Goal: Use online tool/utility: Utilize a website feature to perform a specific function

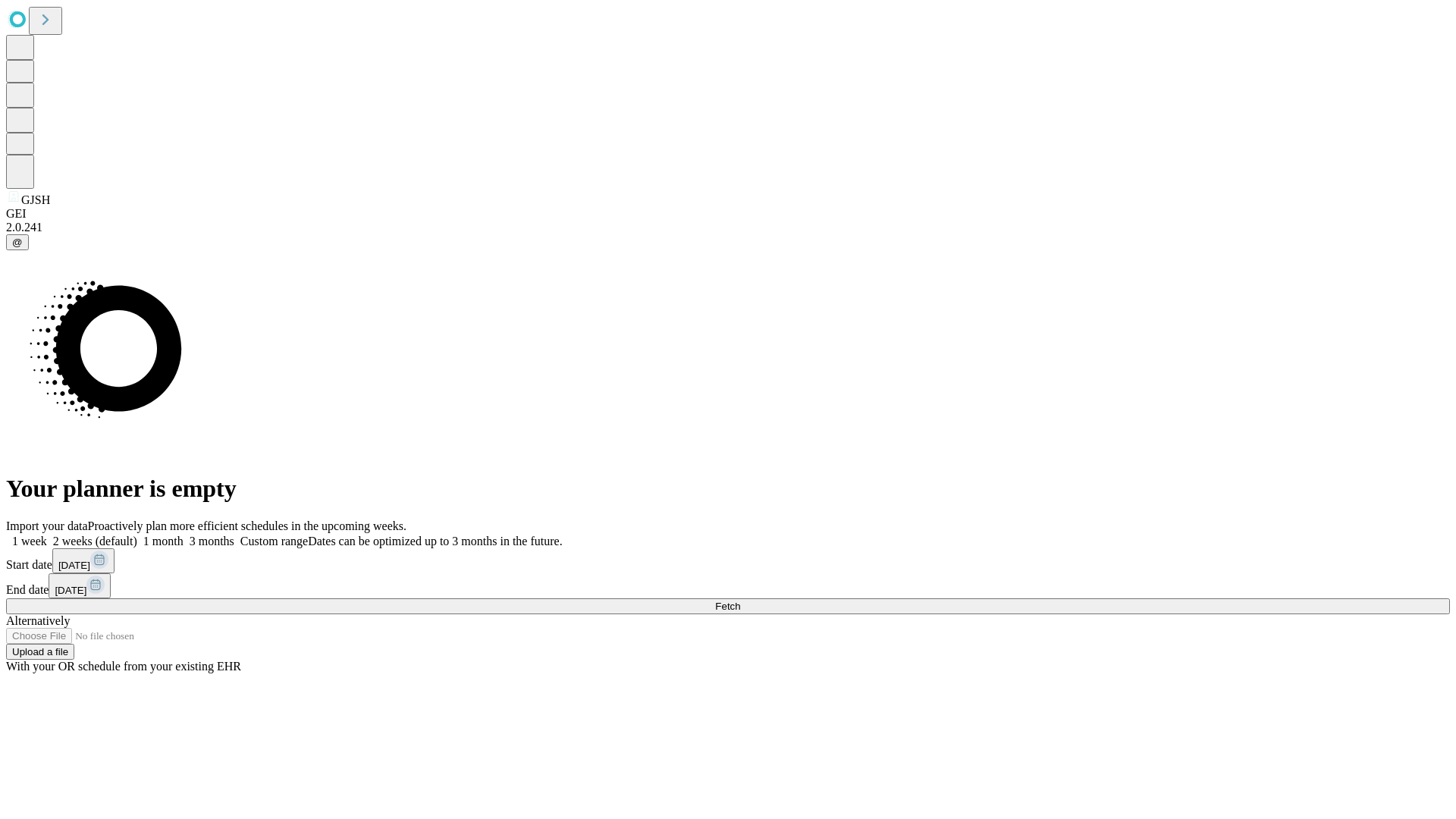
click at [740, 601] on span "Fetch" at bounding box center [728, 607] width 25 height 12
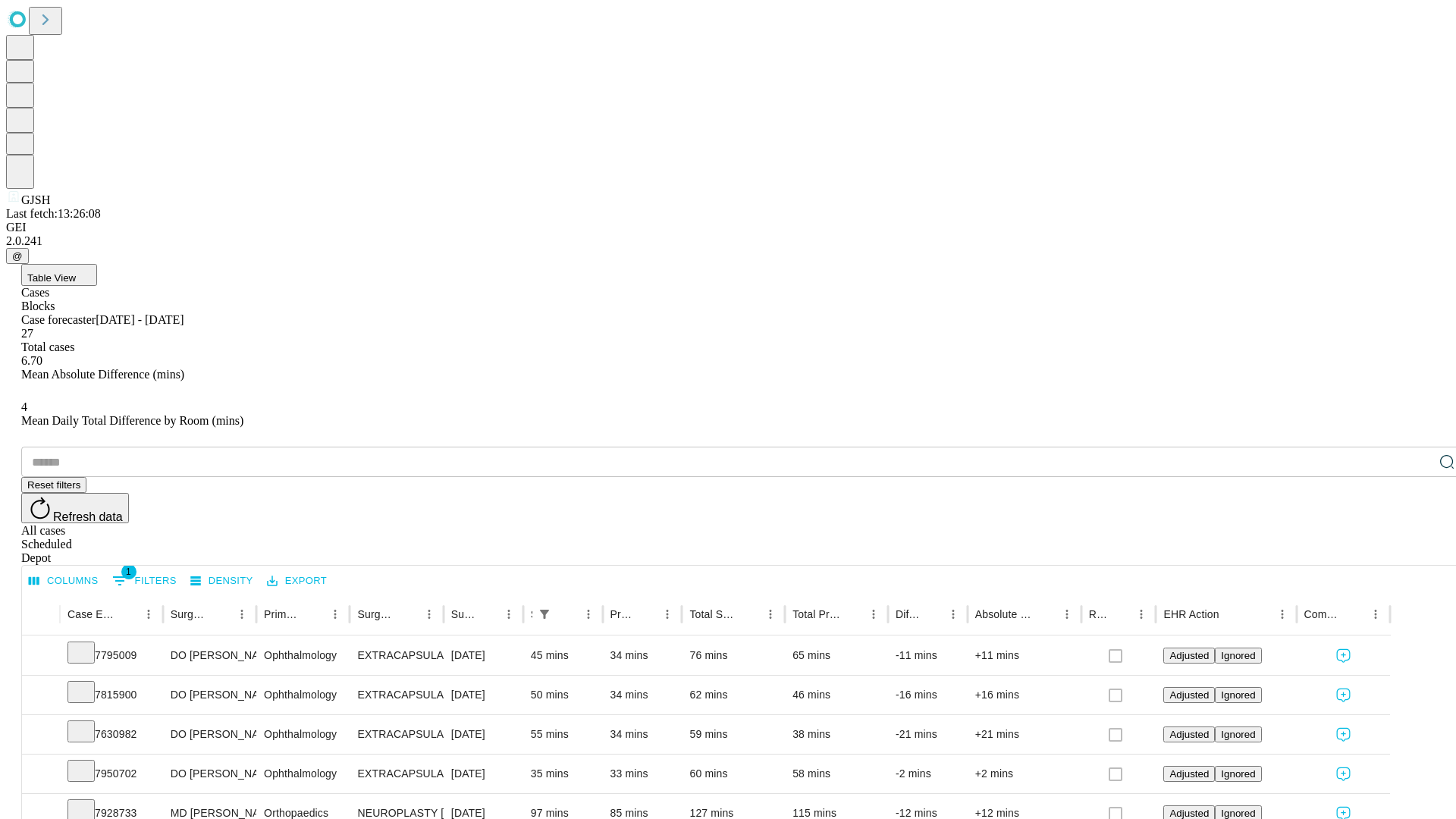
click at [76, 272] on span "Table View" at bounding box center [51, 278] width 48 height 12
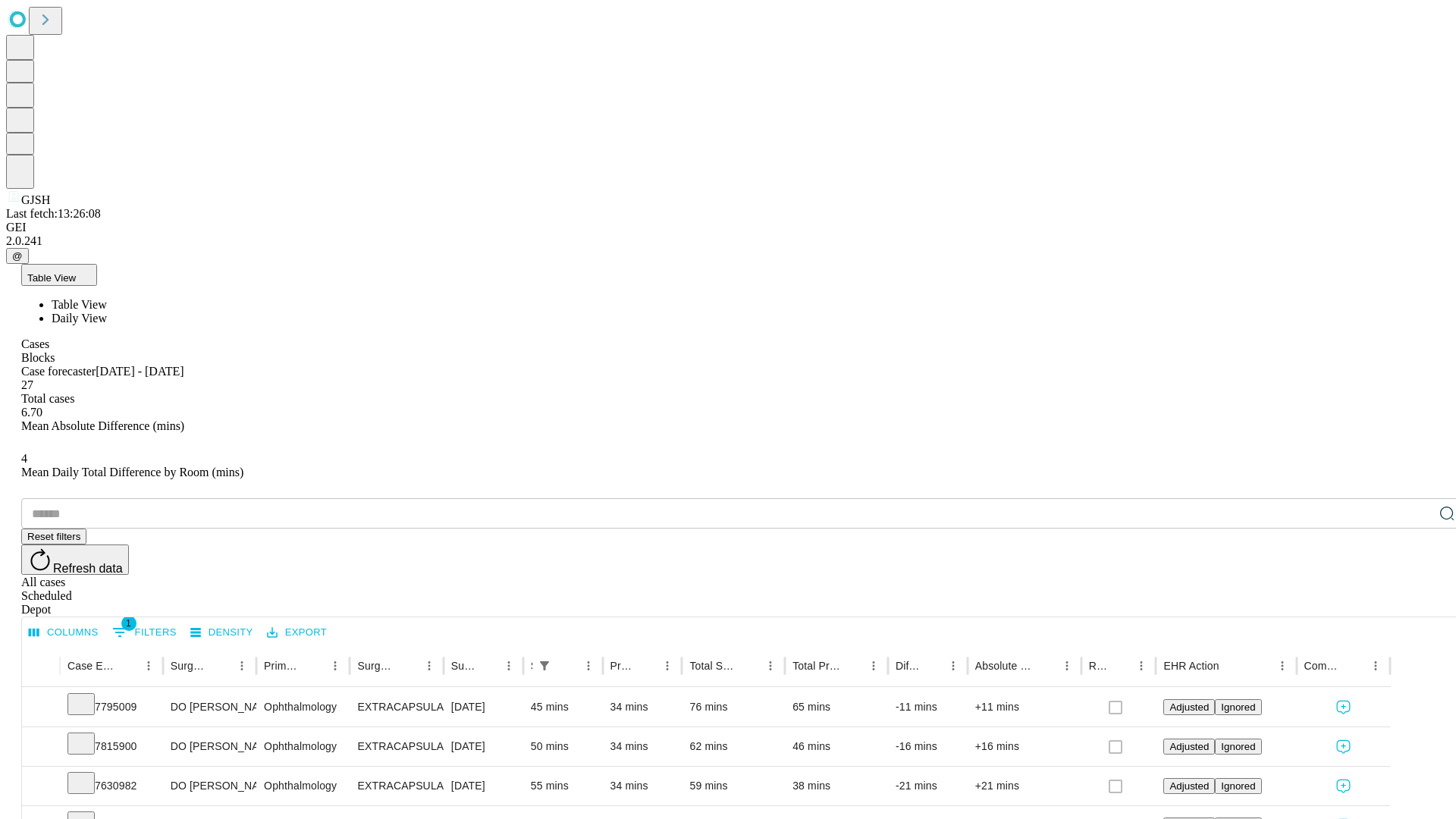
click at [107, 312] on span "Daily View" at bounding box center [78, 318] width 55 height 13
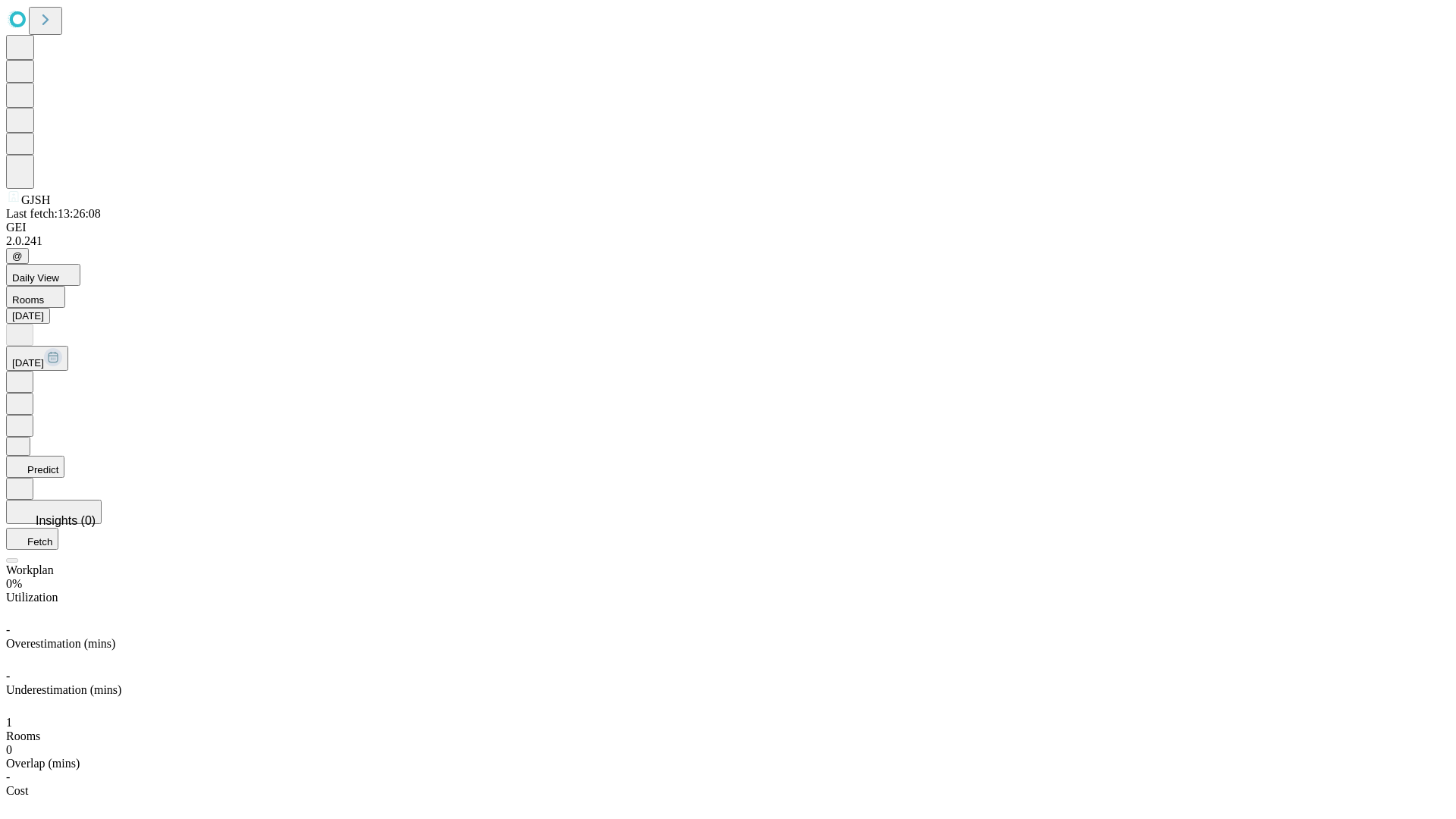
click at [65, 456] on button "Predict" at bounding box center [35, 466] width 58 height 22
